Goal: Task Accomplishment & Management: Use online tool/utility

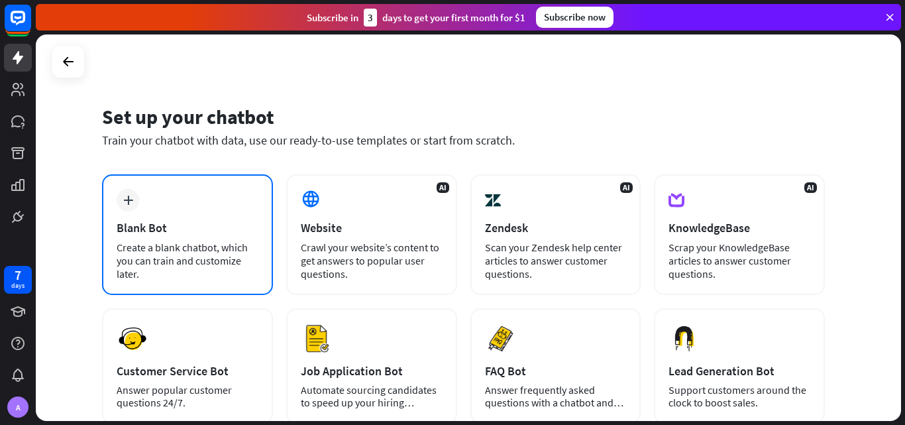
click at [172, 212] on div "plus Blank Bot Create a blank chatbot, which you can train and customize later." at bounding box center [187, 234] width 171 height 121
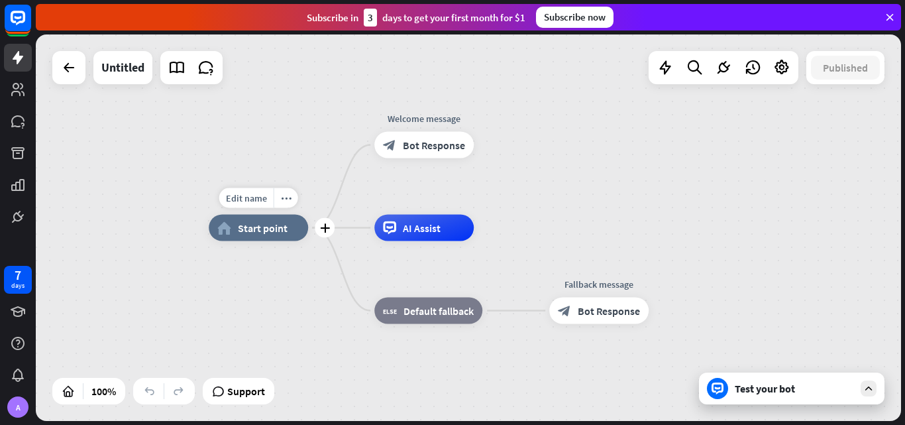
click at [273, 241] on div "Edit name more_horiz plus home_2 Start point" at bounding box center [258, 228] width 99 height 27
click at [253, 198] on span "Edit name" at bounding box center [246, 198] width 41 height 12
type input "*********"
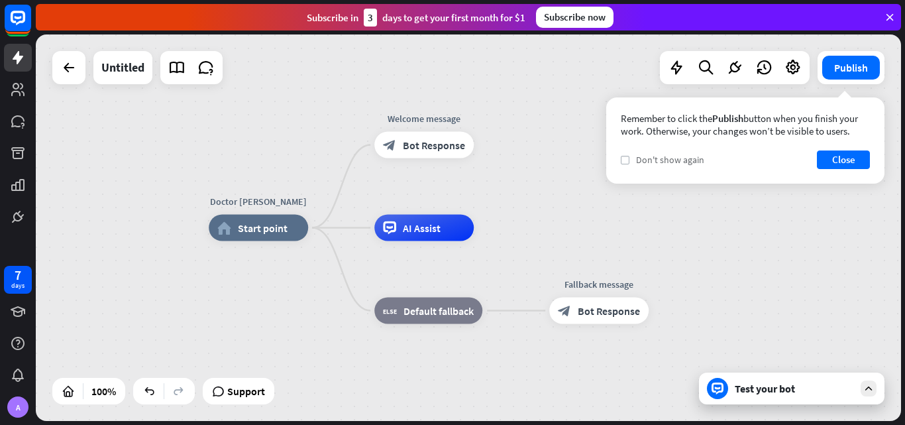
click at [627, 156] on label "check" at bounding box center [625, 160] width 9 height 9
click at [837, 154] on button "Close" at bounding box center [843, 159] width 53 height 19
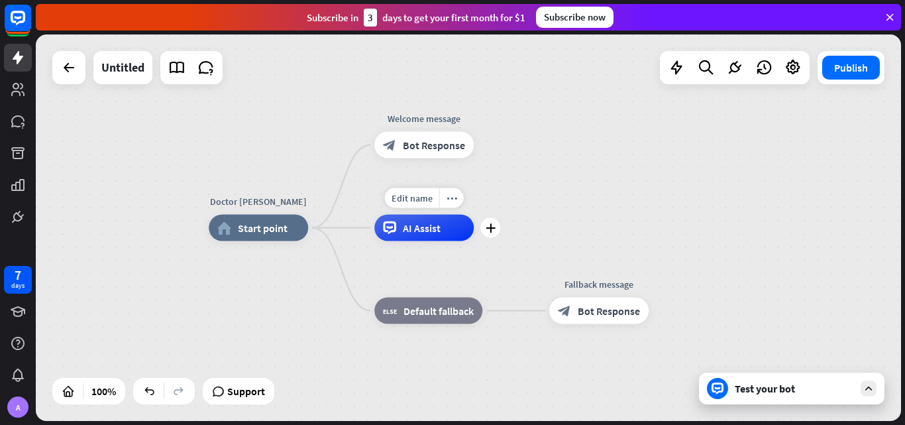
click at [423, 231] on span "AI Assist" at bounding box center [422, 227] width 38 height 13
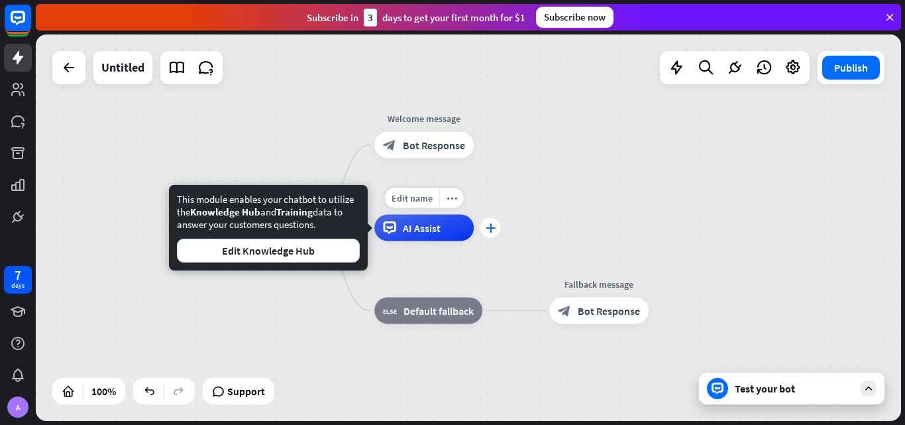
drag, startPoint x: 423, startPoint y: 231, endPoint x: 492, endPoint y: 233, distance: 68.9
click at [474, 233] on div "Edit name more_horiz plus AI Assist" at bounding box center [423, 228] width 99 height 27
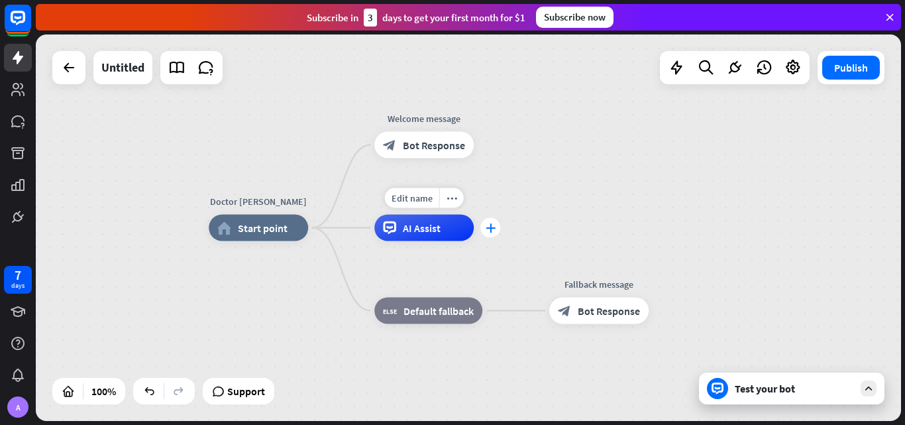
click at [492, 233] on div "plus" at bounding box center [490, 228] width 20 height 20
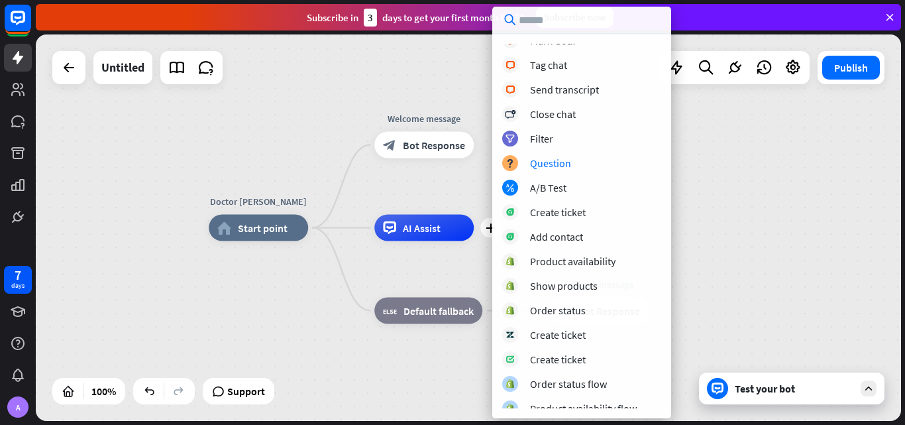
scroll to position [289, 0]
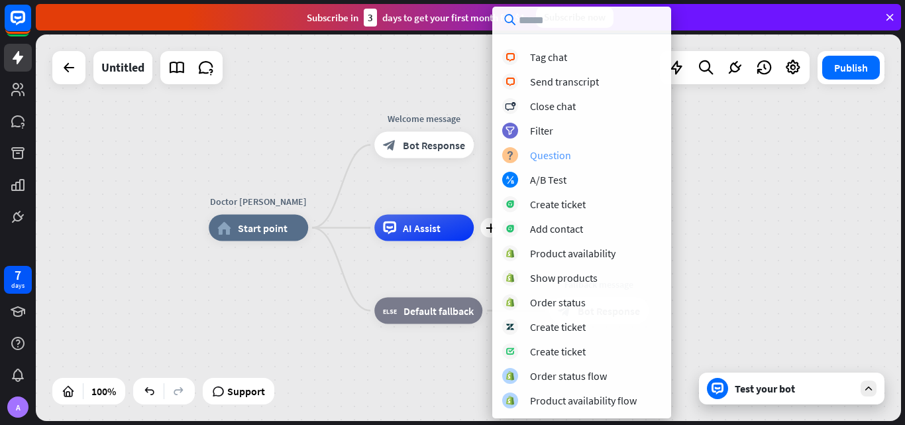
click at [550, 157] on div "Question" at bounding box center [550, 154] width 41 height 13
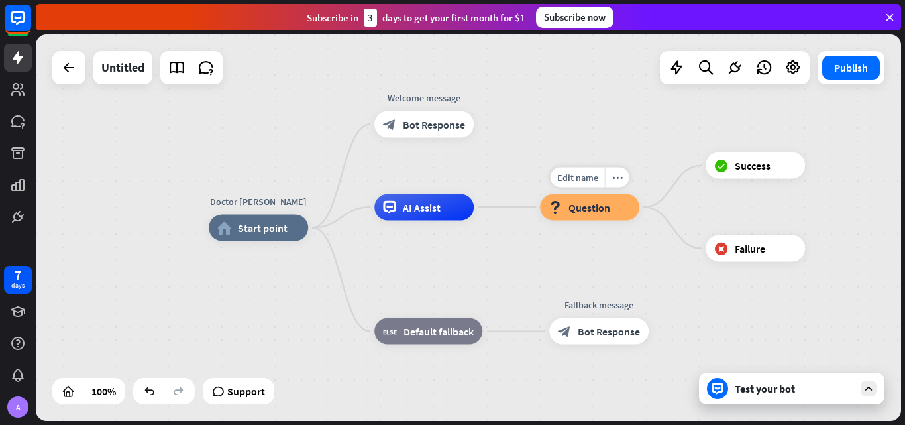
click at [635, 202] on div "block_question Question" at bounding box center [589, 206] width 99 height 27
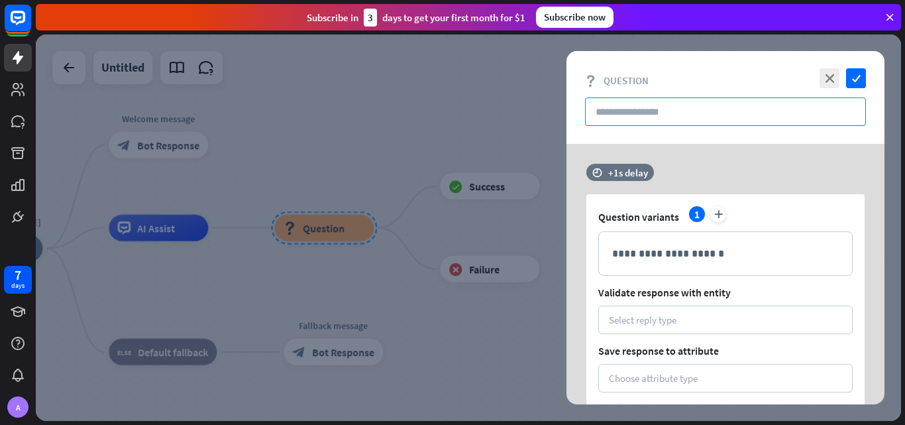
click at [617, 118] on input "text" at bounding box center [725, 111] width 281 height 28
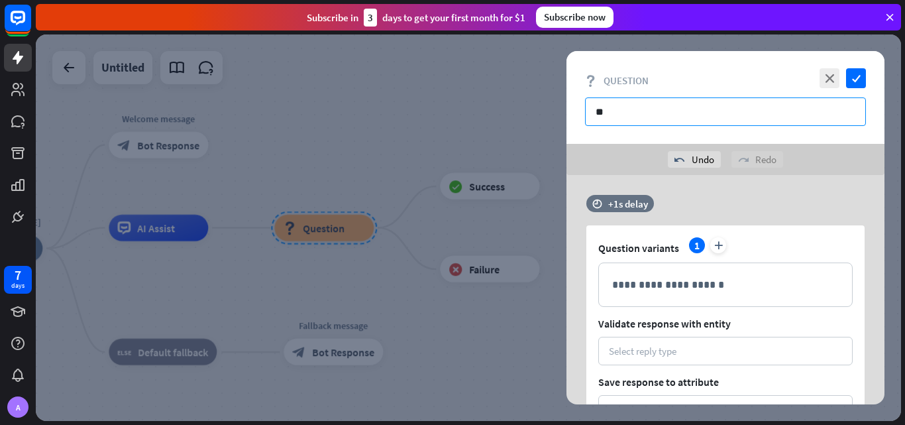
type input "*"
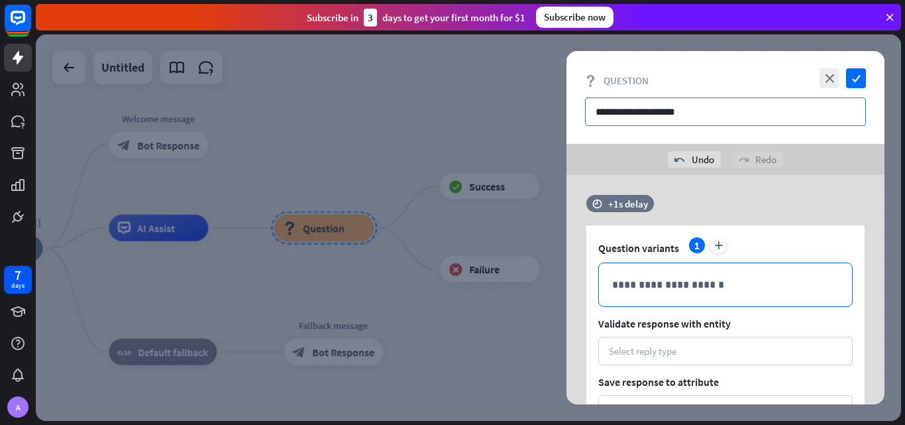
type input "**********"
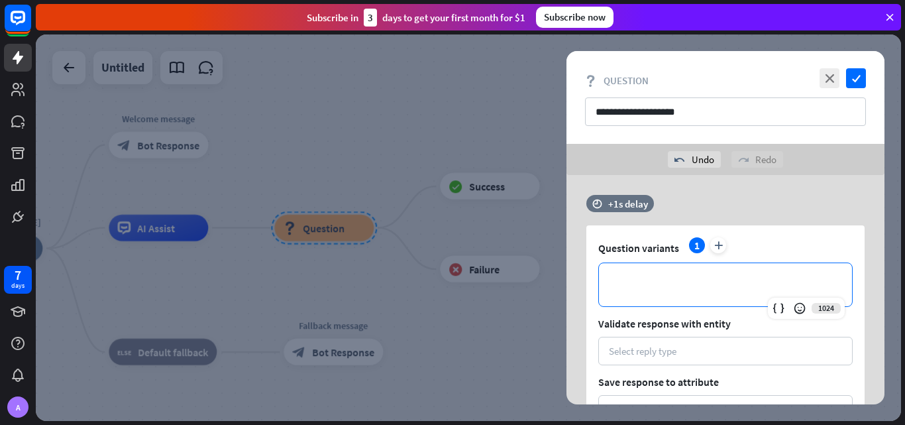
click at [643, 279] on p "**********" at bounding box center [725, 284] width 227 height 17
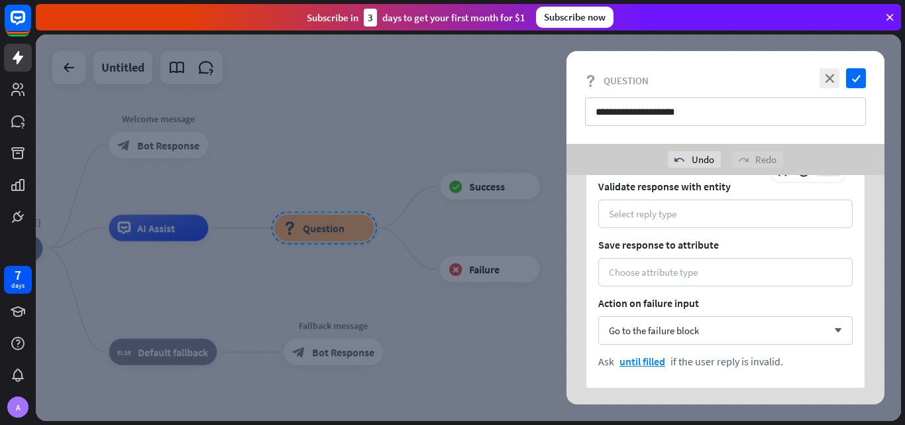
scroll to position [178, 0]
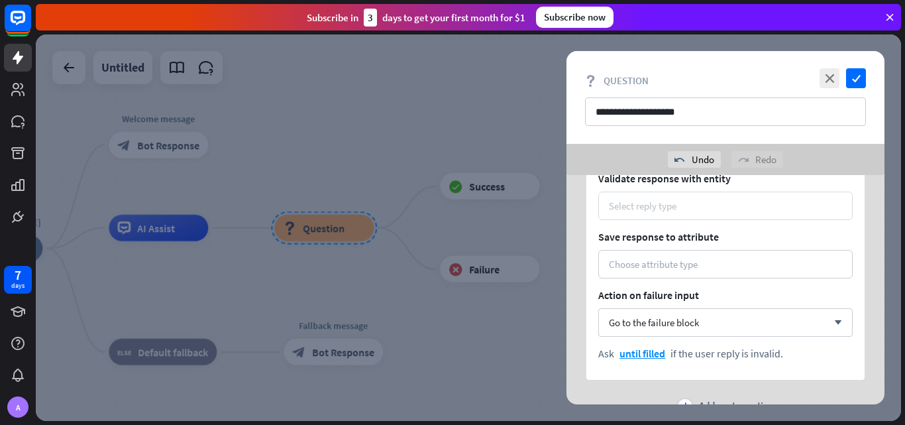
click at [646, 213] on div "Select reply type" at bounding box center [725, 205] width 254 height 28
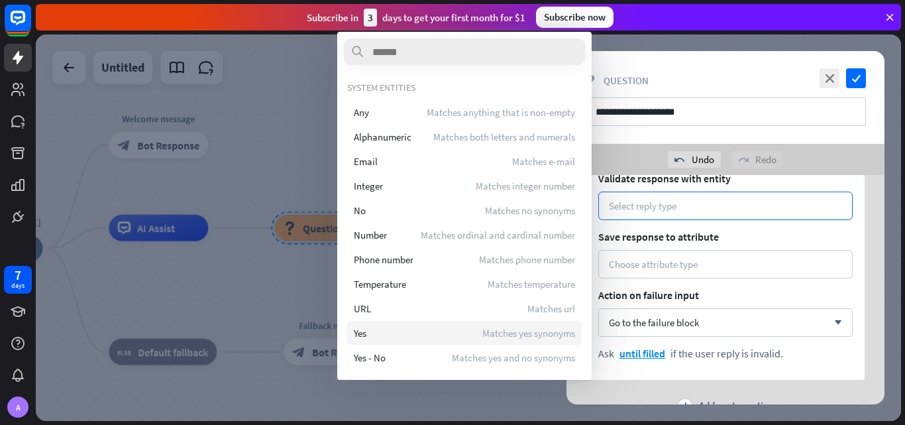
click at [429, 334] on div "Yes Matches yes synonyms" at bounding box center [464, 333] width 235 height 24
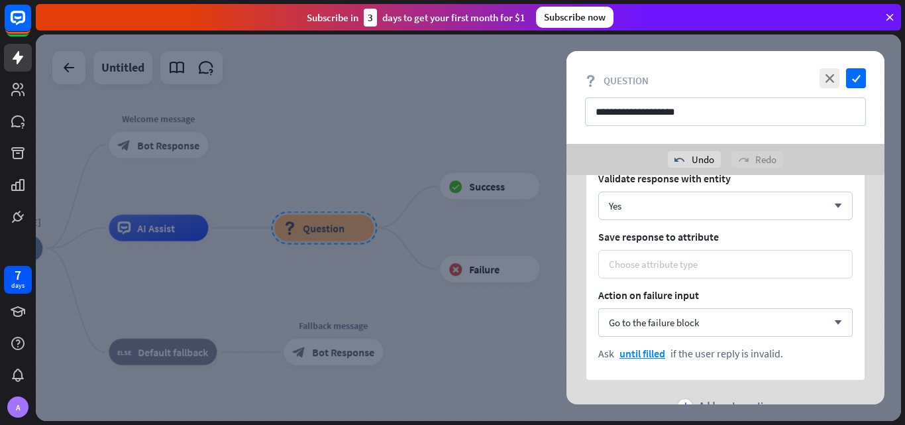
click at [651, 266] on div "Choose attribute type" at bounding box center [653, 264] width 89 height 13
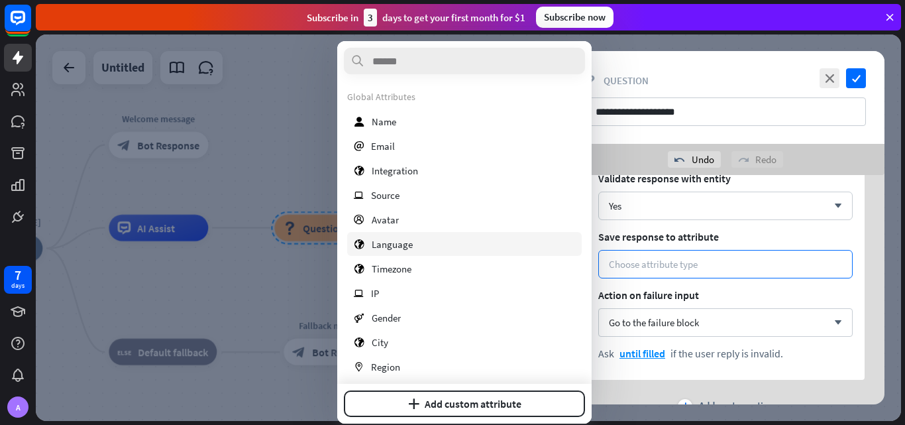
click at [394, 252] on div "globe Language" at bounding box center [464, 244] width 235 height 24
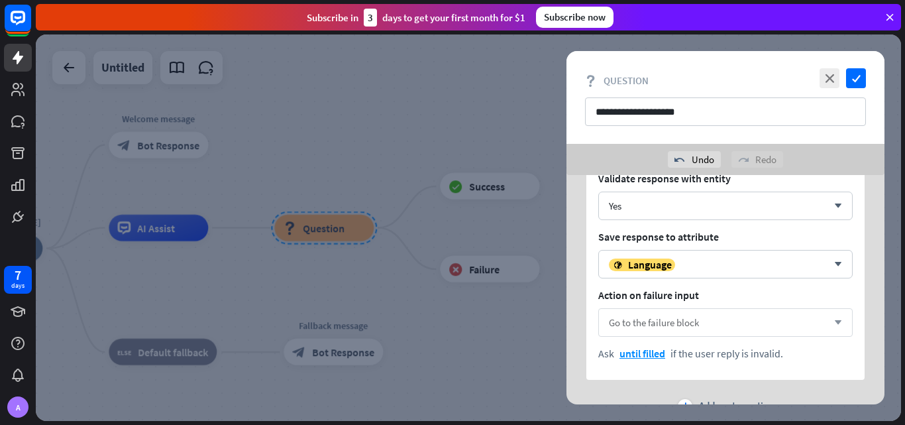
click at [678, 319] on span "Go to the failure block" at bounding box center [654, 322] width 90 height 13
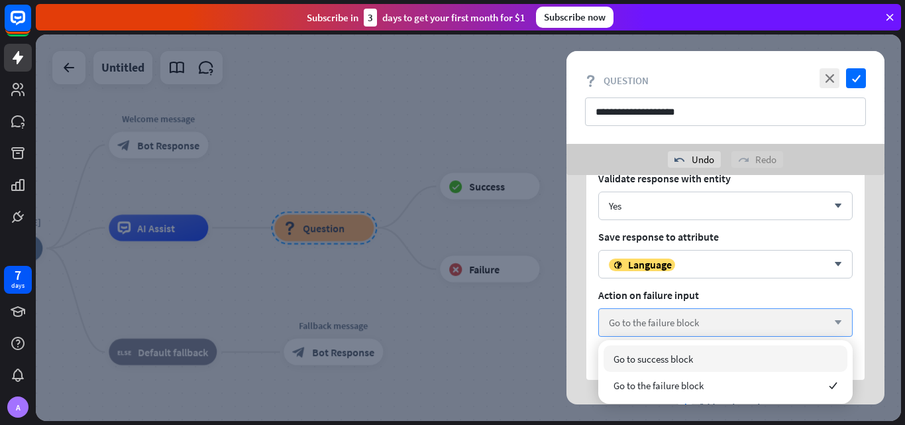
scroll to position [233, 0]
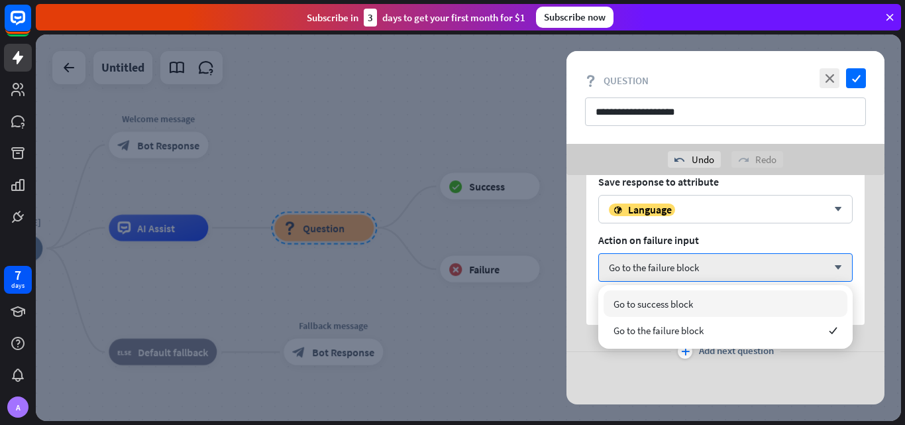
click at [671, 311] on div "Go to success block" at bounding box center [726, 303] width 244 height 27
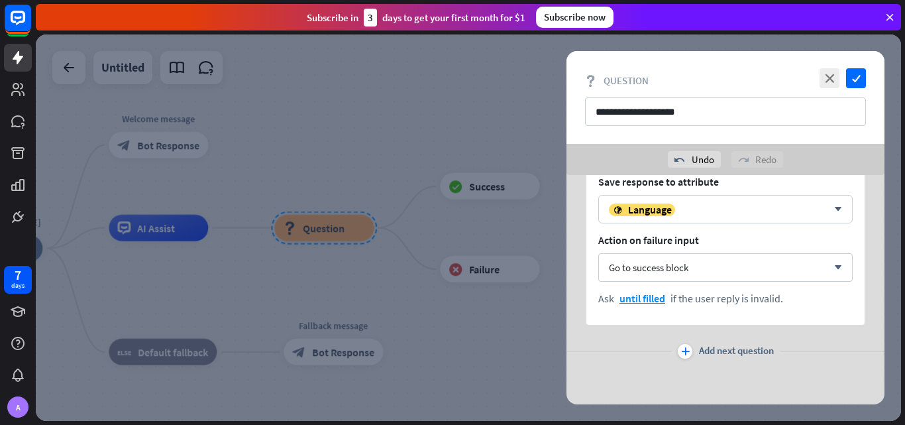
click at [722, 350] on span "Add next question" at bounding box center [736, 351] width 75 height 15
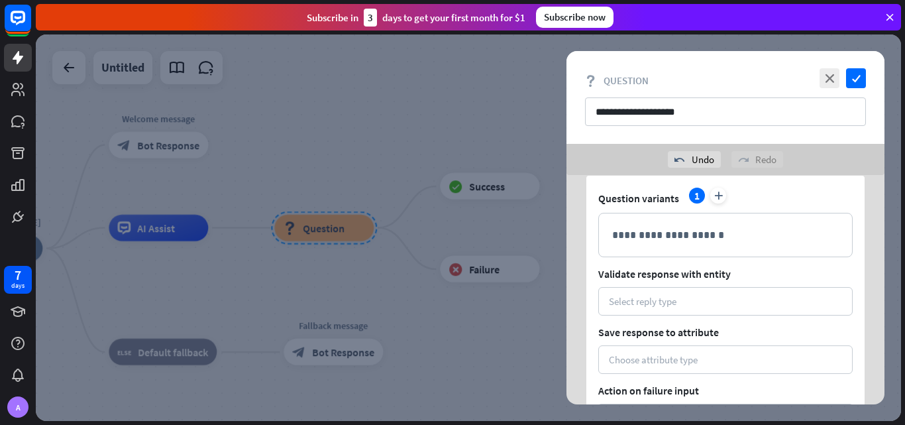
scroll to position [422, 0]
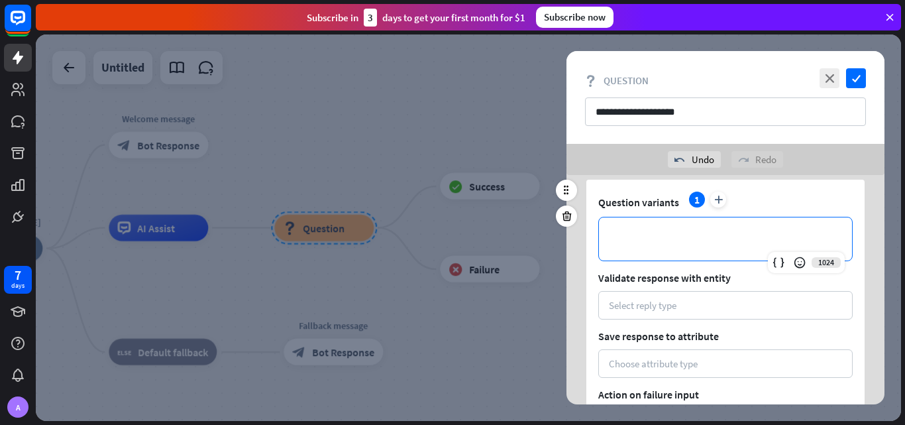
click at [650, 229] on div "**********" at bounding box center [725, 238] width 253 height 43
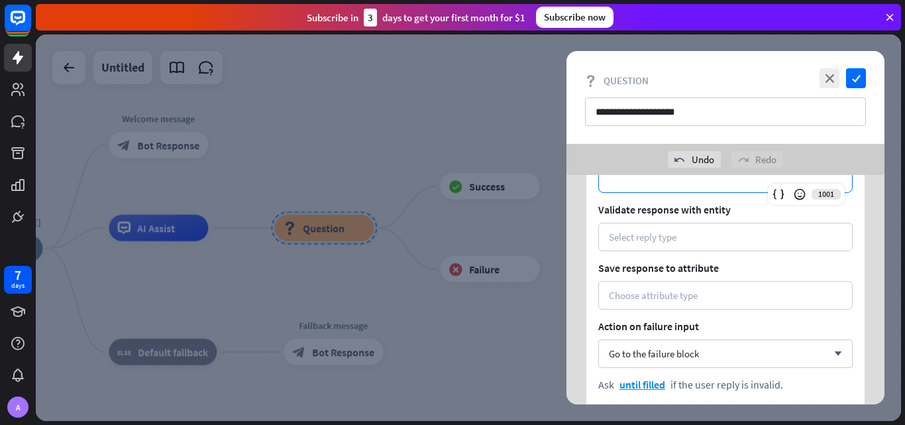
scroll to position [498, 0]
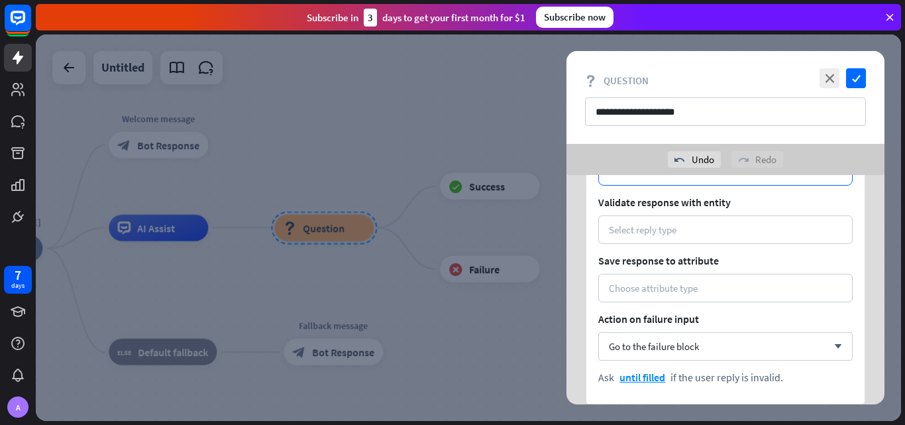
click at [650, 229] on div "Select reply type" at bounding box center [643, 229] width 68 height 13
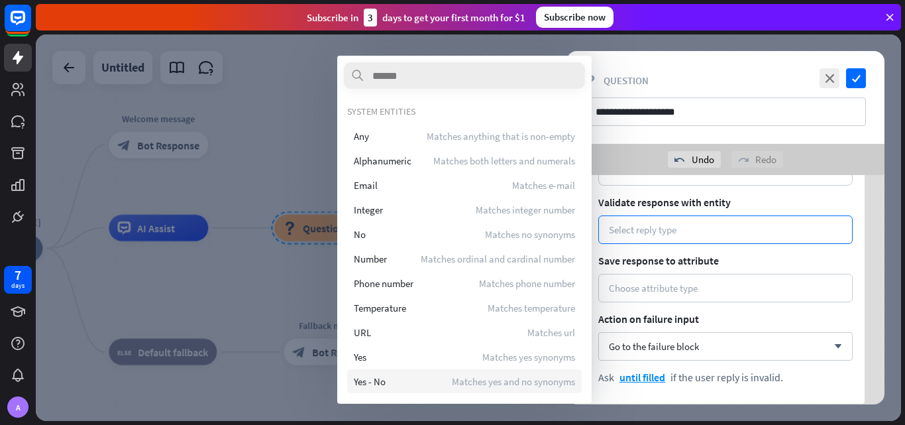
click at [364, 380] on span "Yes - No" at bounding box center [370, 381] width 32 height 13
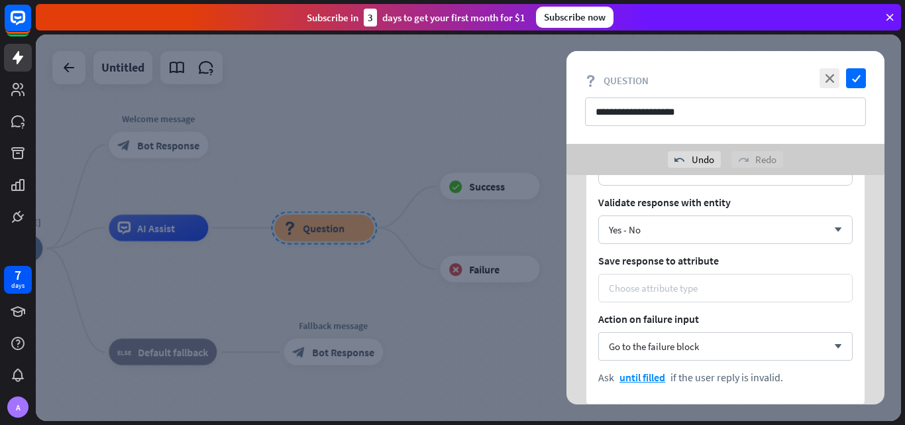
click at [619, 284] on div "Choose attribute type" at bounding box center [653, 288] width 89 height 13
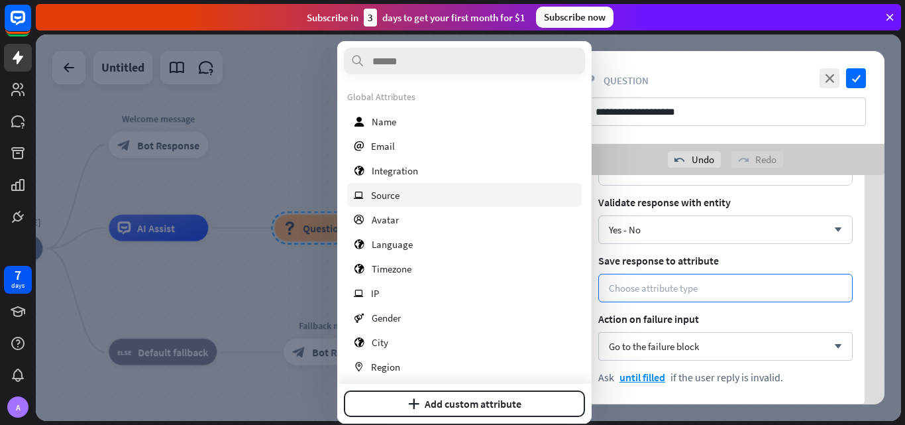
click at [398, 201] on div "ip Source" at bounding box center [464, 195] width 235 height 24
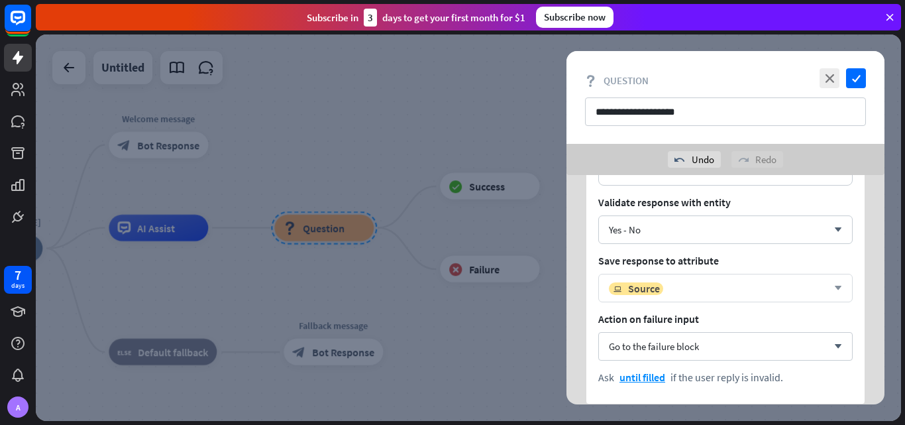
click at [688, 296] on div "ip Source arrow_down" at bounding box center [725, 288] width 254 height 28
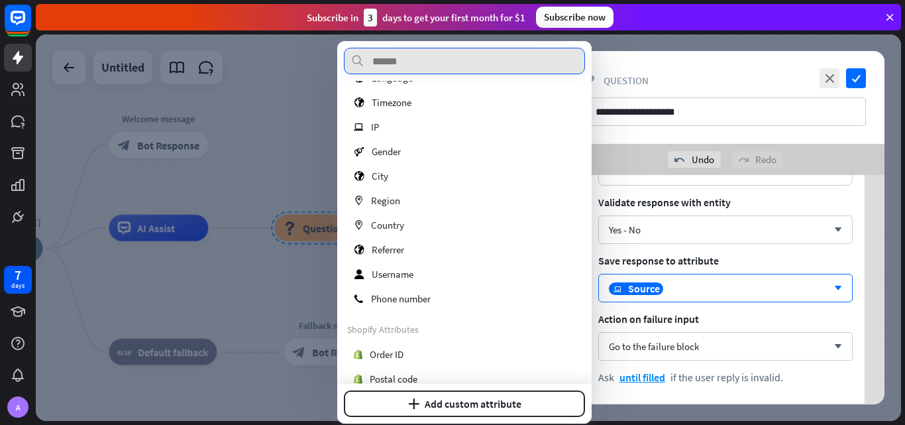
scroll to position [208, 0]
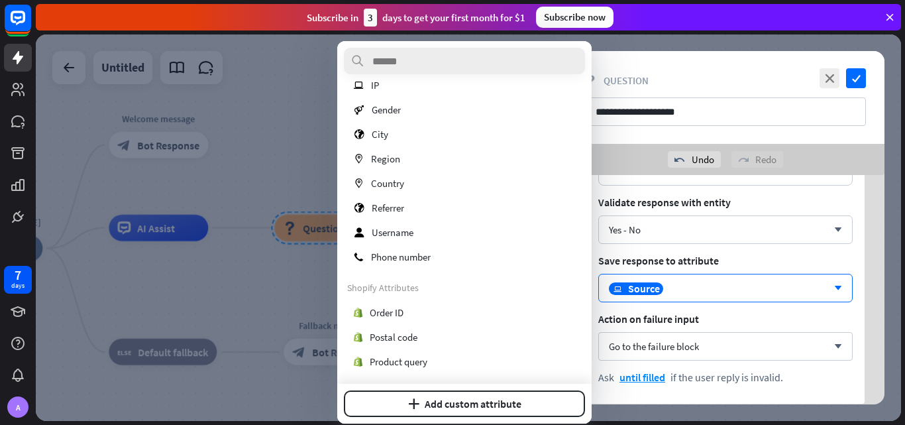
click at [786, 33] on div "Subscribe [DATE] to get your first month for $1 Subscribe now" at bounding box center [470, 17] width 869 height 34
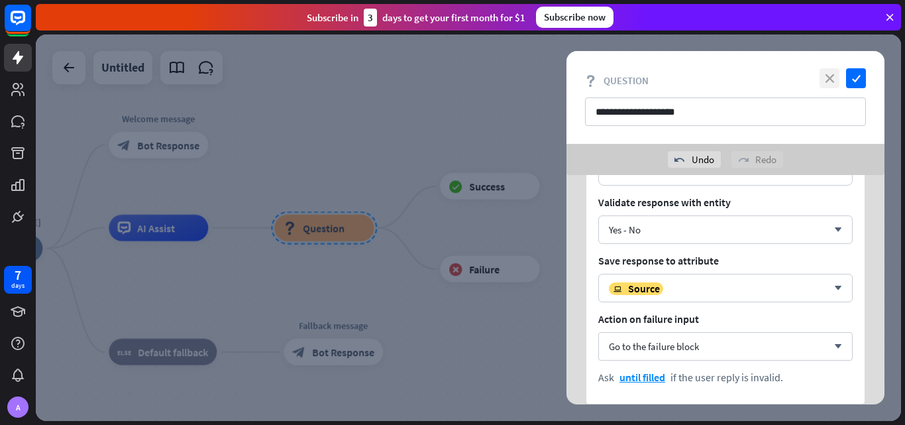
click at [824, 77] on icon "close" at bounding box center [830, 78] width 20 height 20
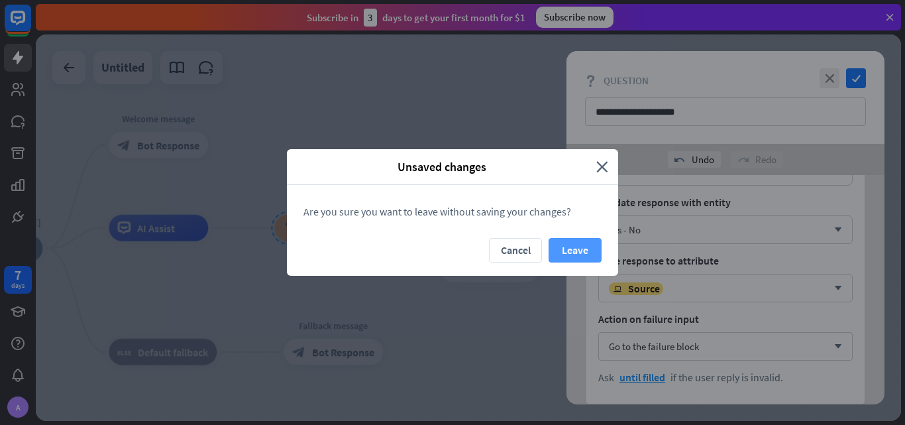
click at [575, 247] on button "Leave" at bounding box center [575, 250] width 53 height 25
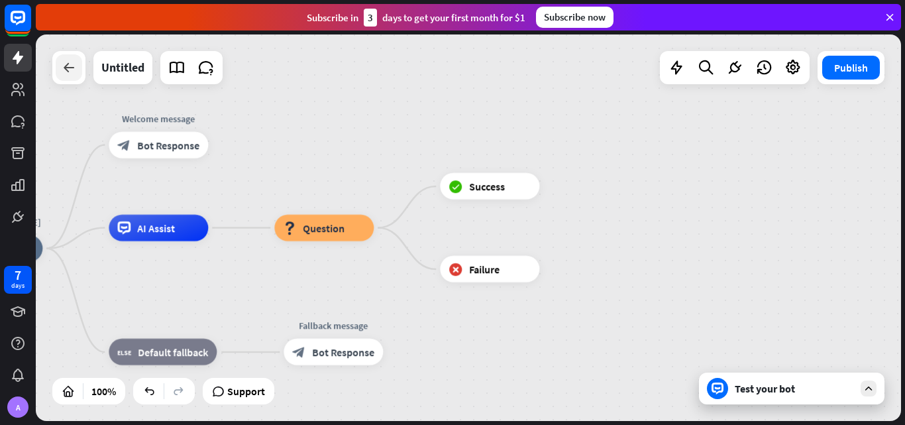
click at [66, 71] on icon at bounding box center [69, 68] width 16 height 16
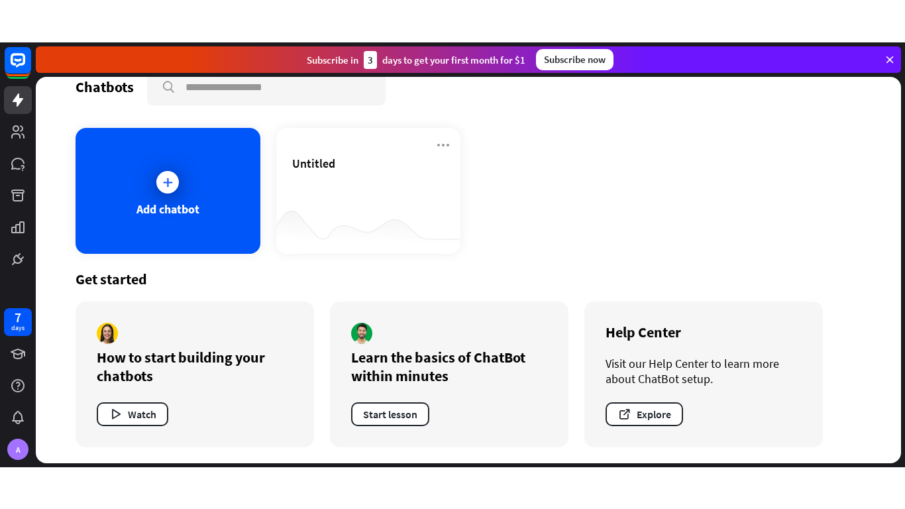
scroll to position [25, 0]
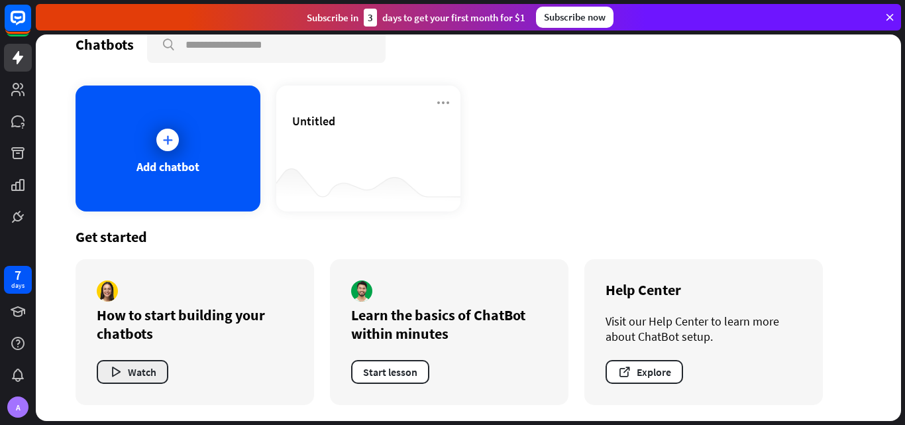
click at [127, 371] on button "Watch" at bounding box center [133, 372] width 72 height 24
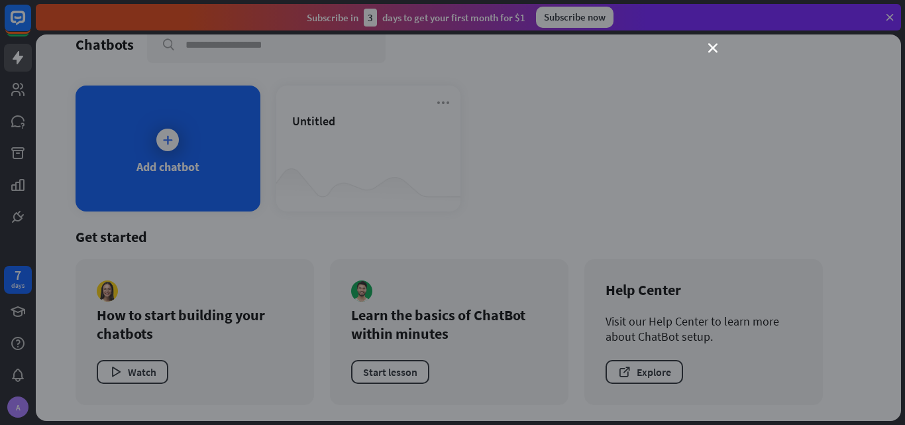
scroll to position [0, 0]
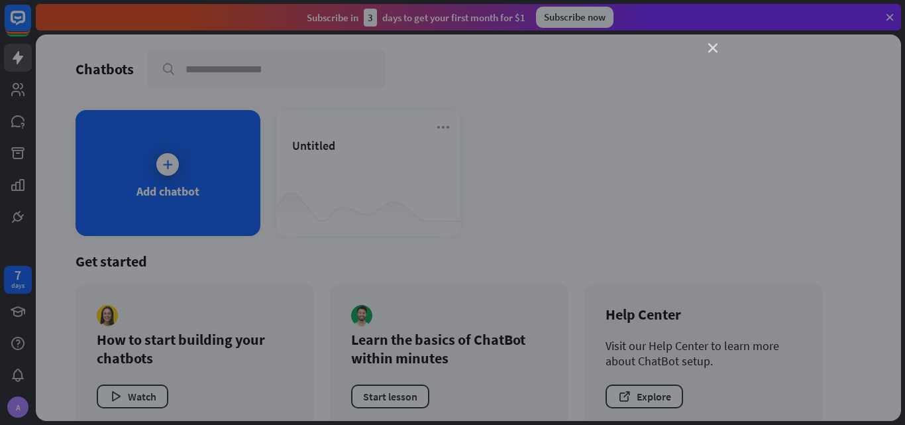
click at [715, 47] on icon "close" at bounding box center [712, 48] width 9 height 9
